Goal: Transaction & Acquisition: Register for event/course

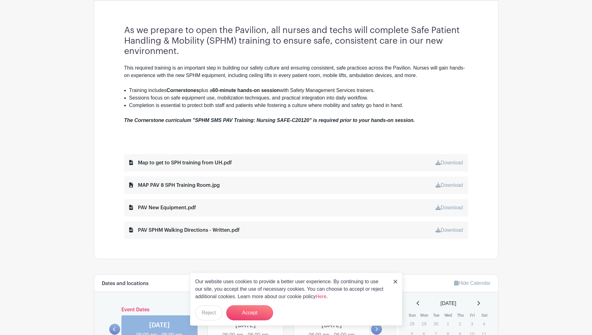
scroll to position [218, 0]
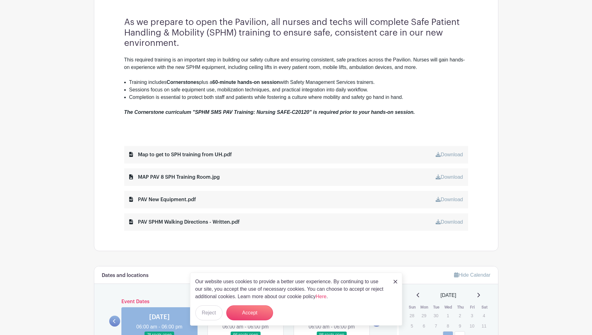
click at [449, 155] on link "Download" at bounding box center [449, 154] width 27 height 5
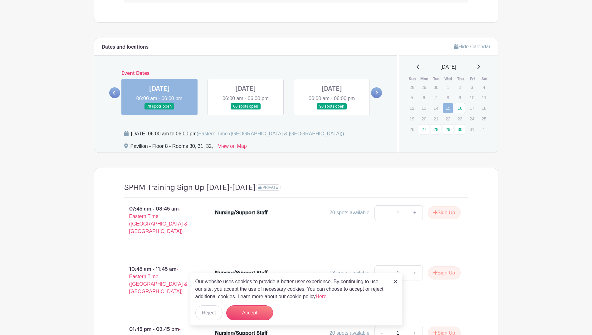
scroll to position [437, 0]
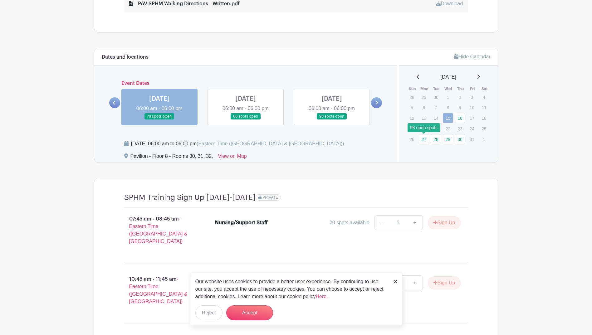
click at [427, 138] on link "27" at bounding box center [424, 139] width 10 height 10
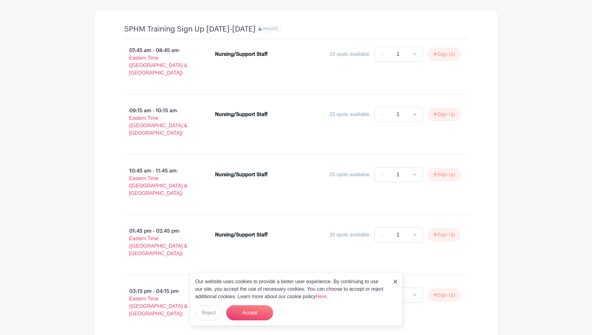
scroll to position [627, 0]
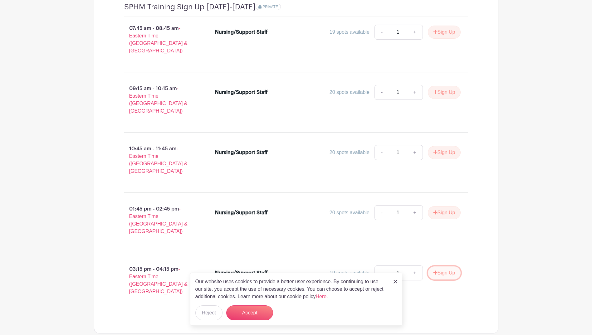
click at [447, 266] on button "Sign Up" at bounding box center [444, 272] width 33 height 13
click at [393, 283] on img at bounding box center [395, 282] width 4 height 4
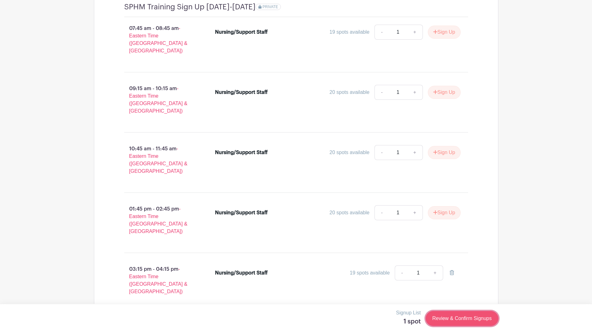
click at [456, 318] on link "Review & Confirm Signups" at bounding box center [462, 318] width 72 height 15
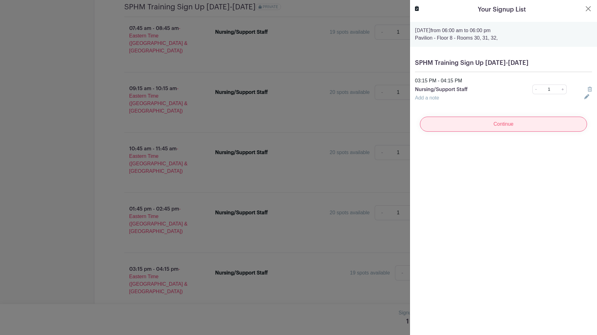
click at [479, 124] on input "Continue" at bounding box center [503, 124] width 167 height 15
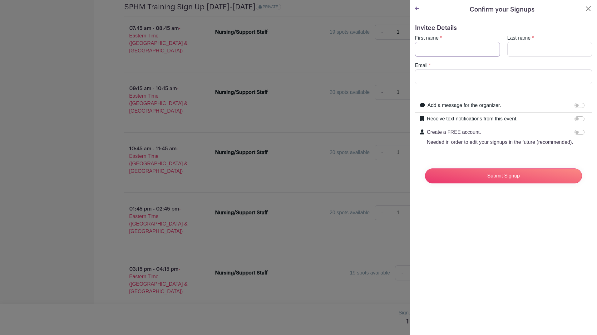
click at [452, 48] on input "First name" at bounding box center [457, 49] width 85 height 15
type input "[PERSON_NAME]"
click at [519, 51] on input "Last name" at bounding box center [549, 49] width 85 height 15
type input "[PERSON_NAME]"
click at [473, 71] on input "Email" at bounding box center [503, 76] width 177 height 15
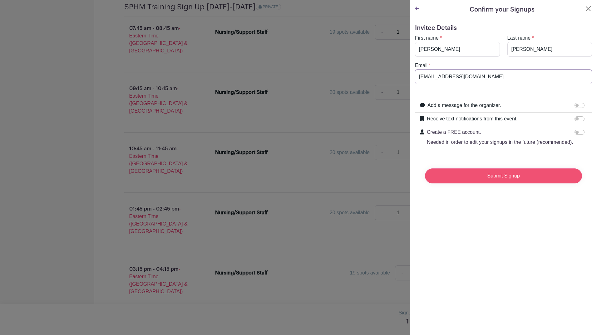
type input "[EMAIL_ADDRESS][DOMAIN_NAME]"
click at [525, 183] on input "Submit Signup" at bounding box center [503, 175] width 157 height 15
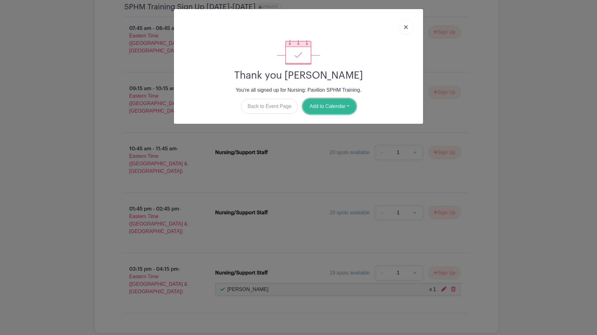
click at [332, 104] on button "Add to Calendar" at bounding box center [329, 106] width 53 height 15
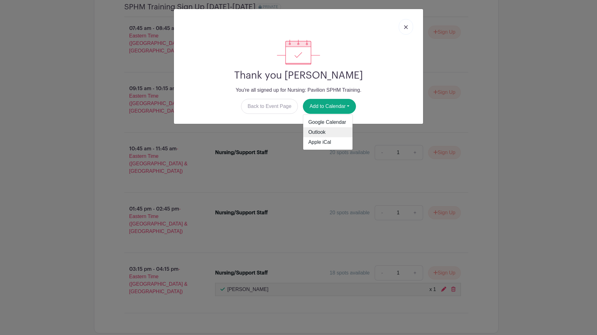
click at [330, 131] on link "Outlook" at bounding box center [327, 132] width 49 height 10
click at [408, 27] on link at bounding box center [405, 27] width 14 height 16
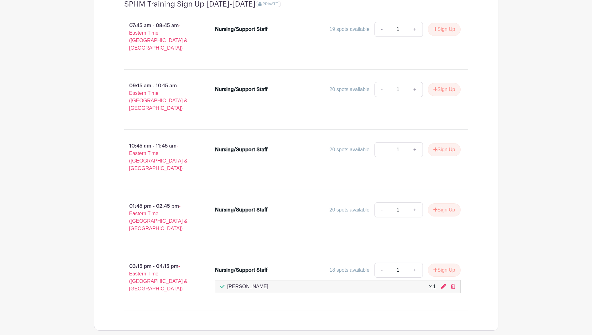
scroll to position [631, 0]
click at [335, 262] on div "18 spots available - 1 + Sign Up" at bounding box center [368, 269] width 184 height 15
click at [268, 283] on p "[PERSON_NAME]" at bounding box center [247, 286] width 41 height 7
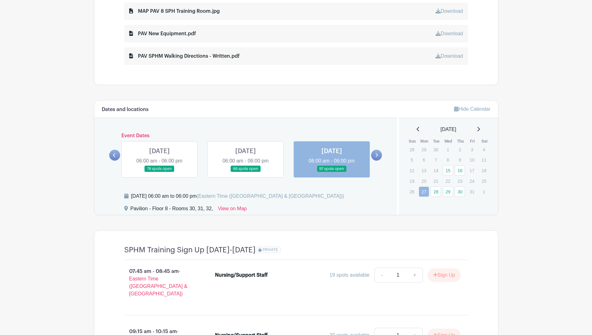
scroll to position [319, 0]
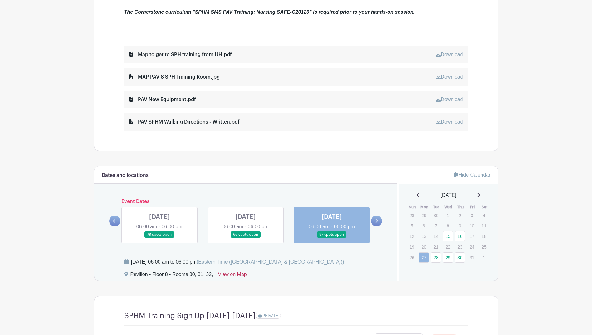
click at [227, 275] on link "View on Map" at bounding box center [232, 276] width 29 height 10
